Goal: Use online tool/utility: Utilize a website feature to perform a specific function

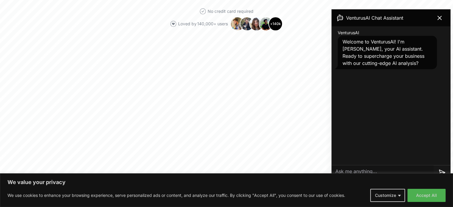
scroll to position [208, 0]
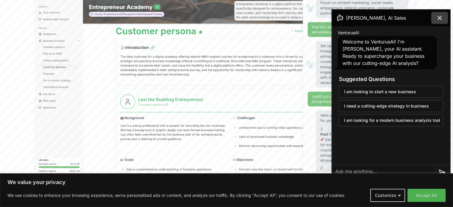
click at [437, 19] on icon at bounding box center [439, 17] width 7 height 7
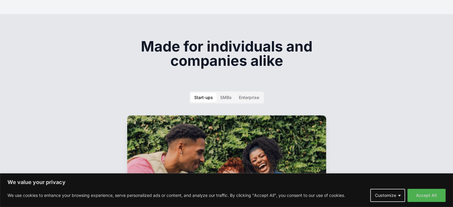
scroll to position [893, 0]
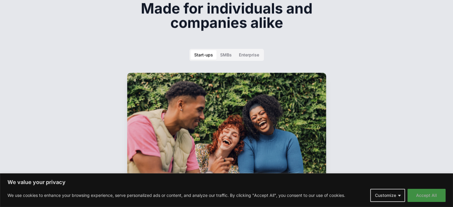
click at [433, 192] on button "Accept All" at bounding box center [426, 195] width 38 height 13
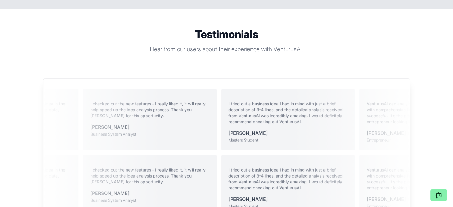
scroll to position [1221, 0]
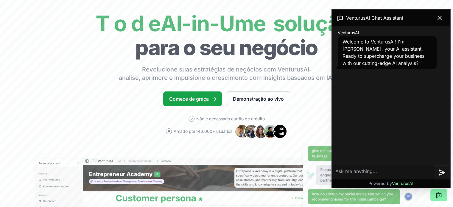
scroll to position [60, 0]
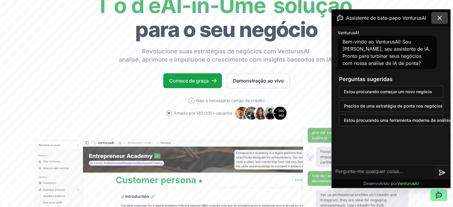
click at [439, 17] on icon at bounding box center [439, 17] width 7 height 7
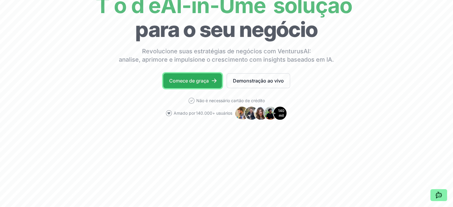
click at [205, 77] on font "Comece de graça" at bounding box center [189, 80] width 40 height 7
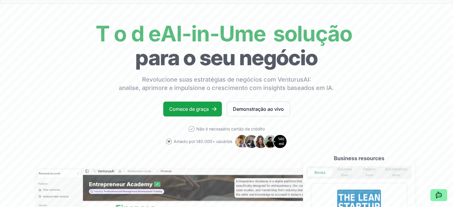
scroll to position [30, 0]
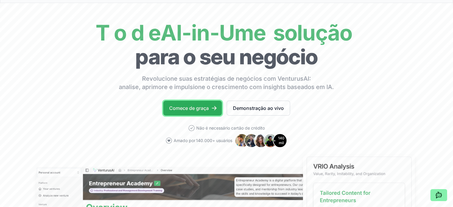
click at [192, 108] on font "Comece de graça" at bounding box center [189, 108] width 40 height 6
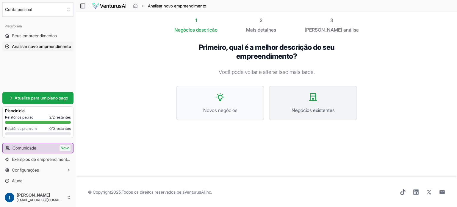
click at [315, 99] on icon at bounding box center [313, 97] width 10 height 10
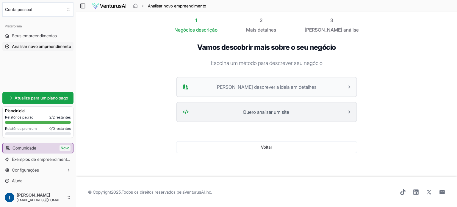
click at [277, 111] on font "Quero analisar um site" at bounding box center [266, 112] width 46 height 6
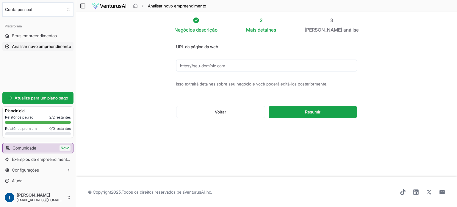
click at [234, 65] on input "URL da página da web" at bounding box center [266, 66] width 181 height 12
paste input "https://www.hubtel.com.br/"
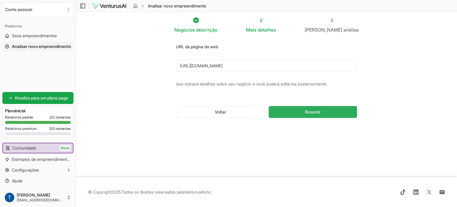
type input "https://www.hubtel.com.br/"
click at [318, 112] on font "Resumir" at bounding box center [312, 111] width 15 height 5
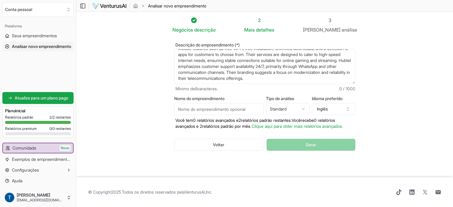
scroll to position [3, 0]
click at [300, 107] on html "Valorizamos sua privacidade Utilizamos cookies para aprimorar sua experiência d…" at bounding box center [226, 103] width 453 height 207
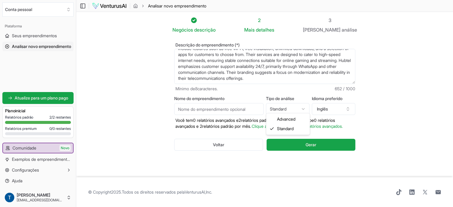
click at [300, 107] on html "Valorizamos sua privacidade Utilizamos cookies para aprimorar sua experiência d…" at bounding box center [226, 103] width 453 height 207
click at [347, 107] on icon "button" at bounding box center [347, 109] width 5 height 5
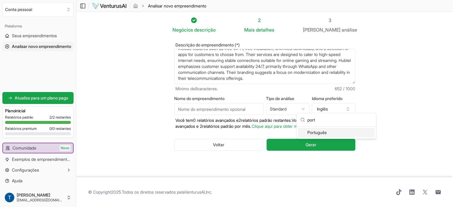
type input "port"
click at [329, 133] on div "Português" at bounding box center [336, 133] width 77 height 10
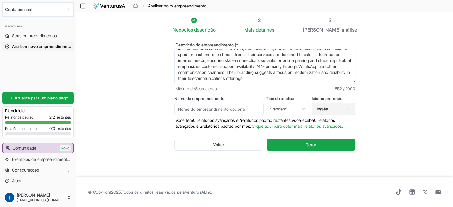
click at [347, 107] on icon "button" at bounding box center [347, 109] width 5 height 5
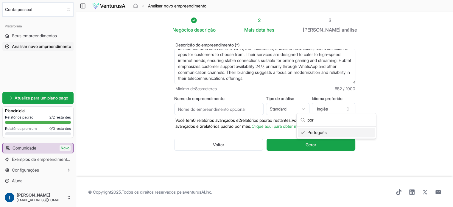
type input "por"
click at [322, 133] on font "Português" at bounding box center [316, 132] width 19 height 5
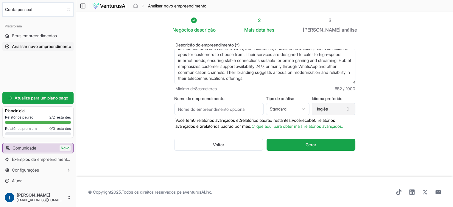
click at [338, 104] on button "Inglês" at bounding box center [333, 109] width 43 height 12
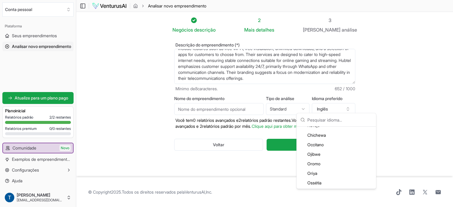
scroll to position [1191, 0]
click at [322, 171] on font "Português" at bounding box center [316, 170] width 19 height 5
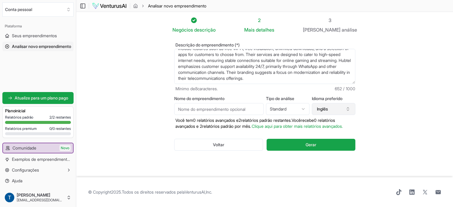
click at [332, 104] on button "Inglês" at bounding box center [333, 109] width 43 height 12
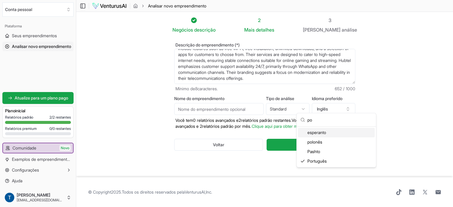
scroll to position [0, 0]
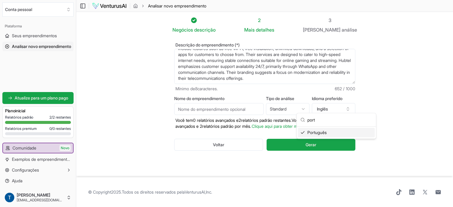
type input "port"
click at [341, 131] on div "Português" at bounding box center [336, 133] width 77 height 10
click at [220, 107] on input "Nome do empreendimento" at bounding box center [218, 109] width 89 height 12
type input "Hubtel Telecom"
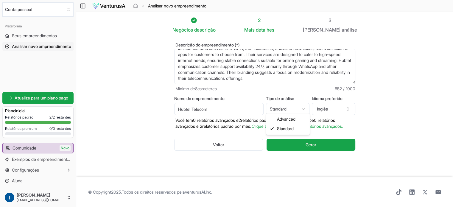
click at [304, 105] on html "Valorizamos sua privacidade Utilizamos cookies para aprimorar sua experiência d…" at bounding box center [226, 103] width 453 height 207
select select "advanced"
click at [347, 108] on icon "button" at bounding box center [347, 109] width 5 height 5
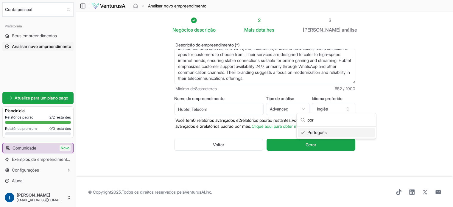
type input "por"
click at [349, 130] on div "Português" at bounding box center [336, 133] width 77 height 10
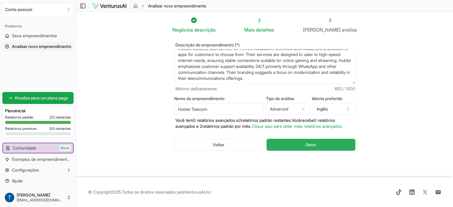
click at [327, 149] on button "Gerar" at bounding box center [310, 145] width 88 height 12
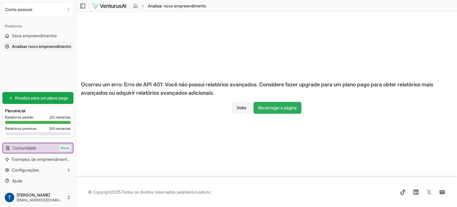
click at [287, 110] on button "Recarregar a página" at bounding box center [278, 108] width 48 height 12
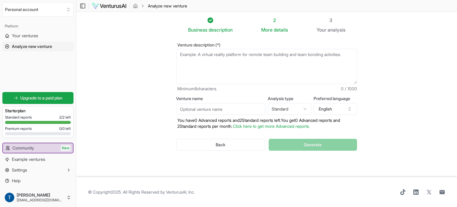
click at [292, 109] on html "We value your privacy We use cookies to enhance your browsing experience, serve…" at bounding box center [228, 103] width 457 height 207
click at [212, 108] on input "Venture name" at bounding box center [220, 109] width 89 height 12
type input "Hubtel Telecom"
click at [344, 106] on button "English" at bounding box center [335, 109] width 43 height 12
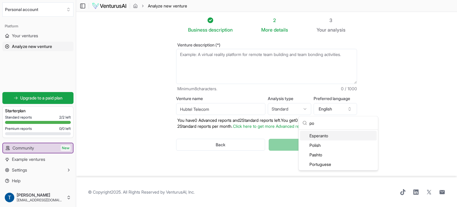
type input "p"
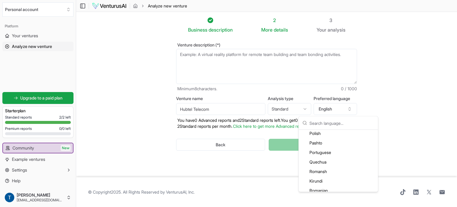
scroll to position [1213, 0]
click at [331, 154] on div "Portuguese" at bounding box center [338, 152] width 77 height 10
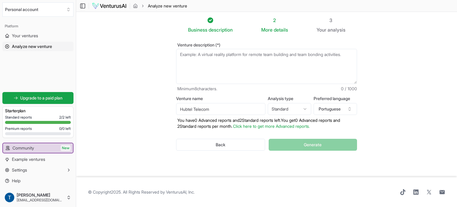
click at [323, 146] on div "Back Generate" at bounding box center [266, 144] width 181 height 31
click at [261, 60] on textarea "Venture description (*)" at bounding box center [266, 66] width 181 height 35
click at [216, 23] on div "Business description" at bounding box center [210, 25] width 45 height 17
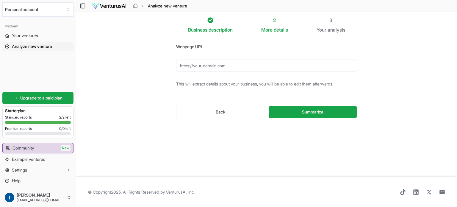
click at [205, 65] on input "Webpage URL" at bounding box center [266, 66] width 181 height 12
type input "https://www.hubtel.com.br/"
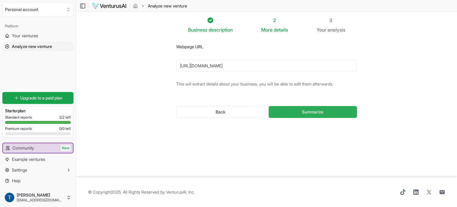
click at [304, 111] on span "Summarize" at bounding box center [312, 112] width 21 height 6
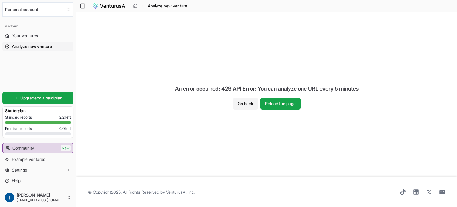
click at [184, 91] on div "An error occurred: 429 API Error: You can analyze one URL every 5 minutes" at bounding box center [266, 89] width 193 height 18
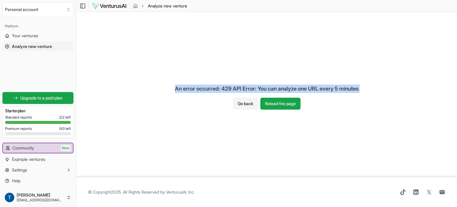
click at [184, 91] on div "An error occurred: 429 API Error: You can analyze one URL every 5 minutes" at bounding box center [266, 89] width 193 height 18
click at [267, 55] on div "An error occurred: 429 API Error: You can analyze one URL every 5 minutes Go ba…" at bounding box center [266, 94] width 381 height 165
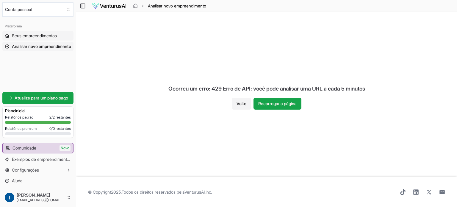
click at [38, 40] on link "Seus empreendimentos" at bounding box center [37, 36] width 71 height 10
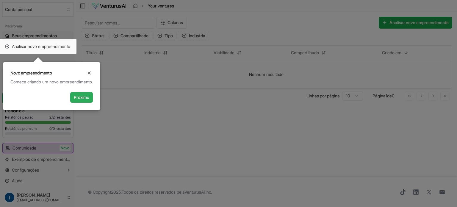
click at [79, 95] on font "Próximo" at bounding box center [81, 97] width 15 height 5
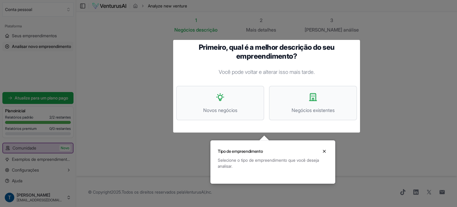
drag, startPoint x: 325, startPoint y: 152, endPoint x: 313, endPoint y: 149, distance: 12.6
click at [324, 152] on icon "Fechar" at bounding box center [324, 151] width 5 height 5
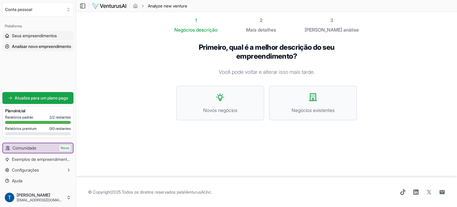
click at [37, 31] on link "Seus empreendimentos" at bounding box center [37, 36] width 71 height 10
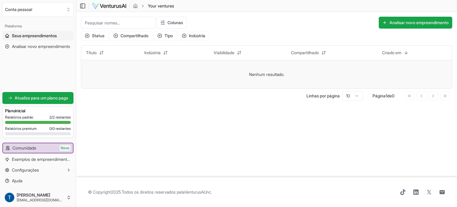
click at [173, 74] on td "Nenhum resultado." at bounding box center [266, 74] width 371 height 29
click at [50, 45] on font "Analisar novo empreendimento" at bounding box center [41, 46] width 58 height 5
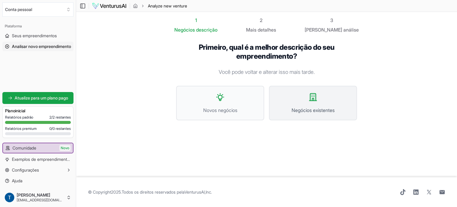
click at [316, 99] on icon at bounding box center [313, 97] width 10 height 10
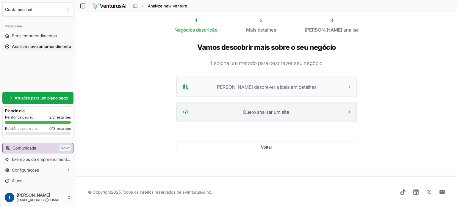
click at [254, 115] on span "Quero analisar um site" at bounding box center [265, 111] width 149 height 7
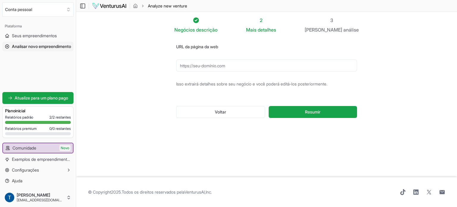
click at [227, 64] on input "URL da página da web" at bounding box center [266, 66] width 181 height 12
type input "https://www.hubtel.com.br/"
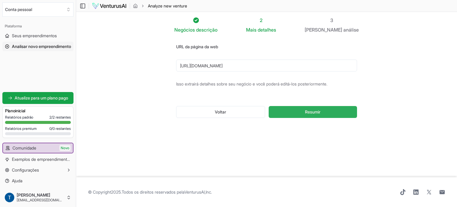
click at [315, 115] on button "Resumir" at bounding box center [313, 112] width 88 height 12
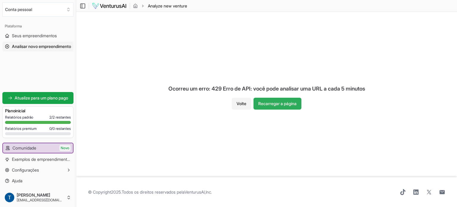
click at [277, 103] on font "Recarregar a página" at bounding box center [277, 103] width 38 height 5
